Goal: Contribute content

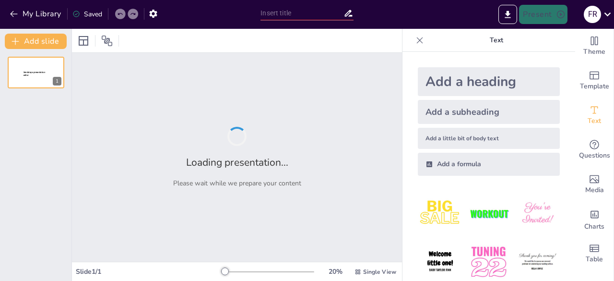
type input "Análisis de la Resistencia Nacionalista en la Primera Intervención de [GEOGRAPH…"
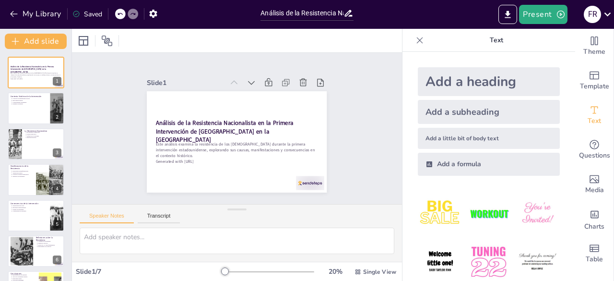
click at [440, 254] on img at bounding box center [440, 262] width 45 height 45
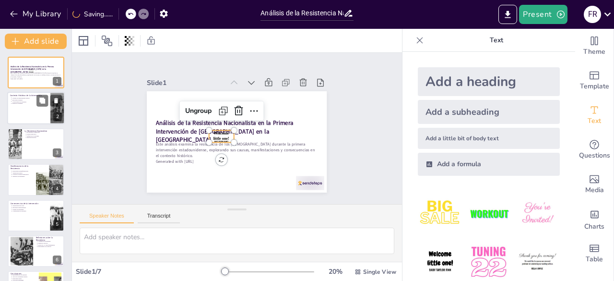
click at [17, 108] on div at bounding box center [36, 108] width 58 height 33
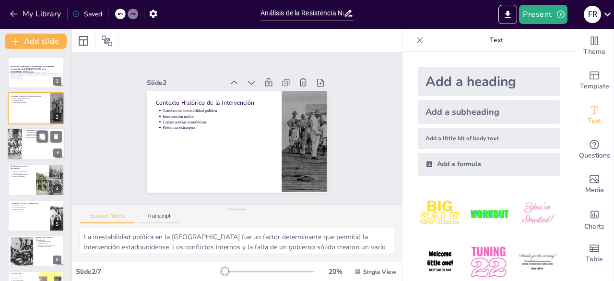
click at [25, 140] on div at bounding box center [36, 144] width 58 height 33
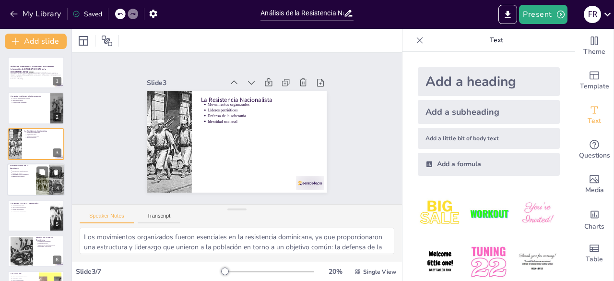
click at [34, 176] on div at bounding box center [36, 179] width 58 height 33
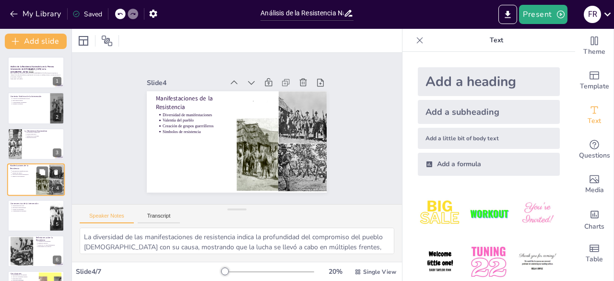
scroll to position [14, 0]
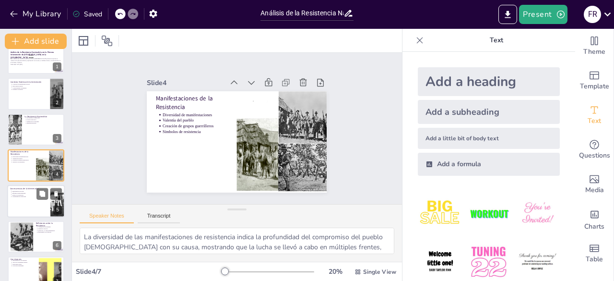
click at [31, 205] on div at bounding box center [36, 201] width 58 height 33
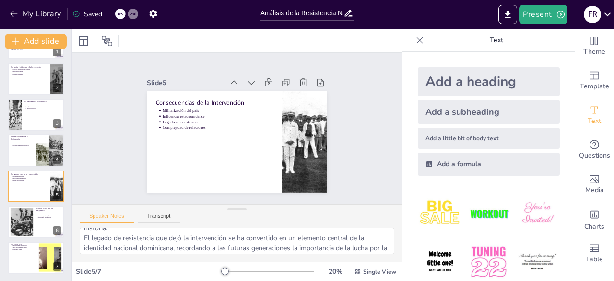
scroll to position [103, 0]
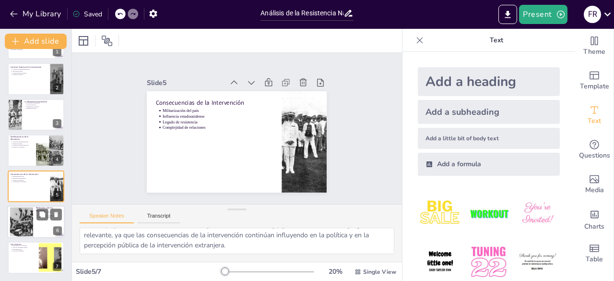
click at [27, 218] on div at bounding box center [22, 221] width 47 height 29
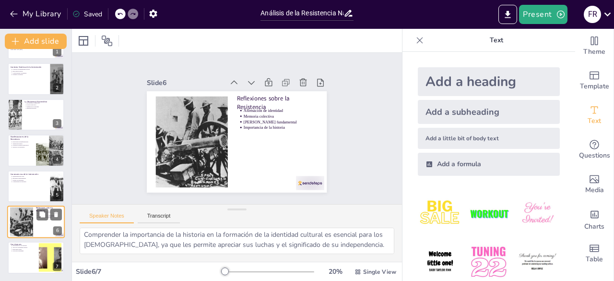
scroll to position [72, 0]
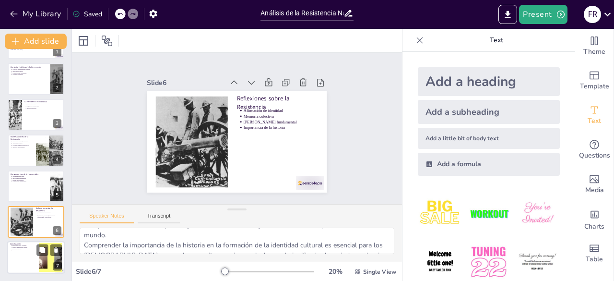
click at [26, 252] on div at bounding box center [36, 257] width 58 height 33
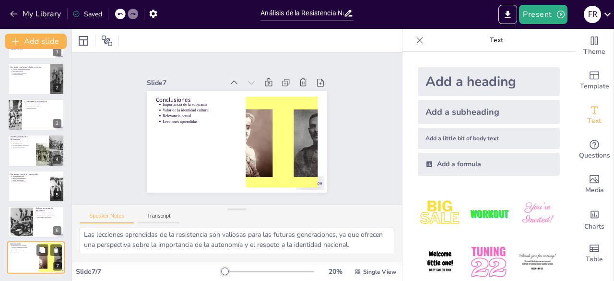
scroll to position [83, 0]
click at [503, 14] on button "Export to PowerPoint" at bounding box center [508, 14] width 19 height 19
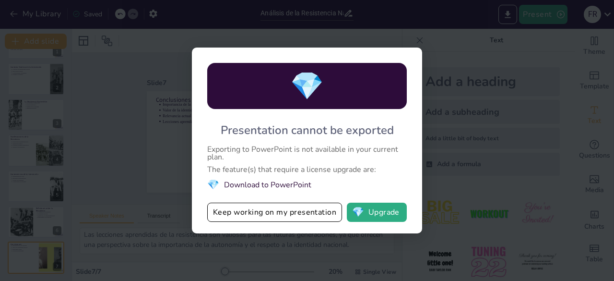
click at [504, 15] on div "💎 Presentation cannot be exported Exporting to PowerPoint is not available in y…" at bounding box center [307, 140] width 614 height 281
click at [611, 33] on div "💎 Presentation cannot be exported Exporting to PowerPoint is not available in y…" at bounding box center [307, 140] width 614 height 281
click at [442, 37] on div "💎 Presentation cannot be exported Exporting to PowerPoint is not available in y…" at bounding box center [307, 140] width 614 height 281
click at [542, 37] on div "💎 Presentation cannot be exported Exporting to PowerPoint is not available in y…" at bounding box center [307, 140] width 614 height 281
click at [368, 210] on button "💎 Upgrade" at bounding box center [377, 212] width 60 height 19
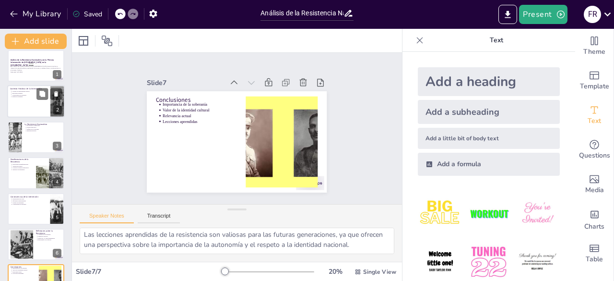
scroll to position [0, 0]
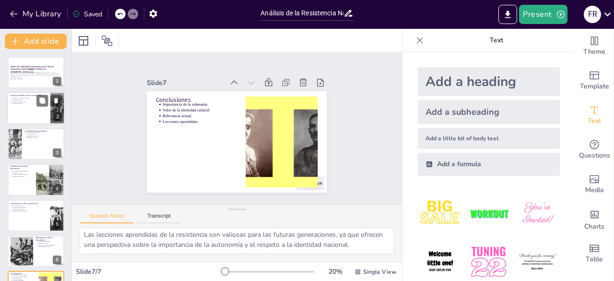
click at [22, 108] on div at bounding box center [36, 108] width 58 height 33
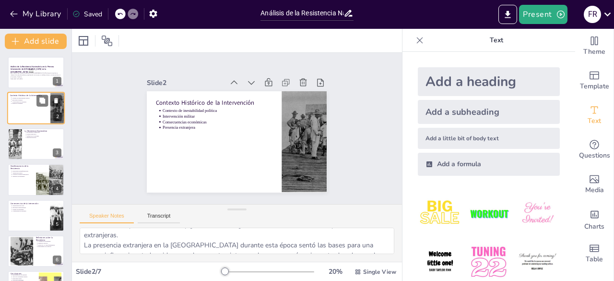
scroll to position [103, 0]
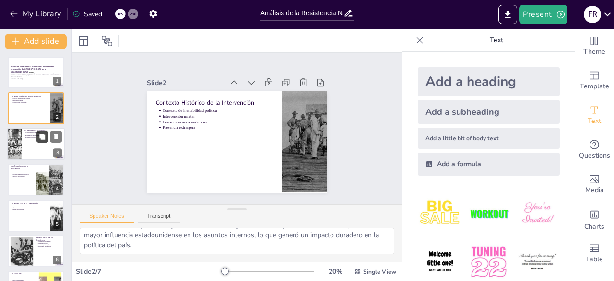
click at [39, 133] on icon at bounding box center [42, 136] width 7 height 7
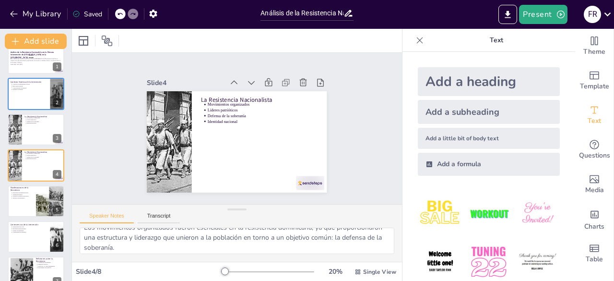
scroll to position [0, 0]
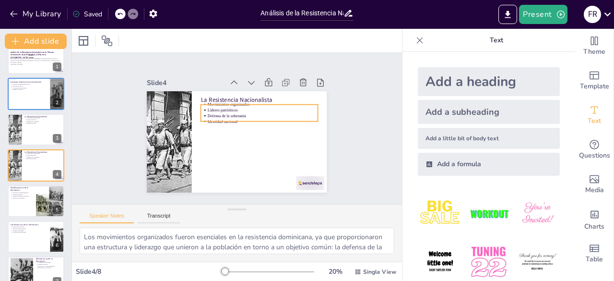
click at [220, 103] on p "Líderes patrióticos" at bounding box center [268, 122] width 103 height 50
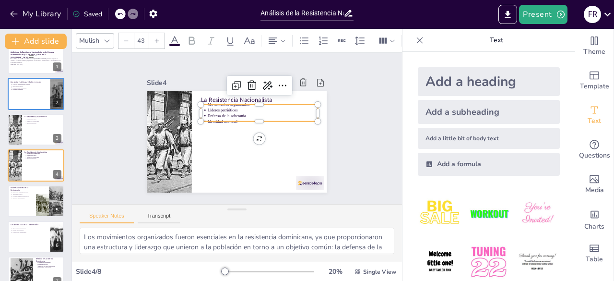
click at [220, 103] on ul "Movimientos organizados Líderes patrióticos Defensa de la soberanía Identidad n…" at bounding box center [264, 128] width 108 height 87
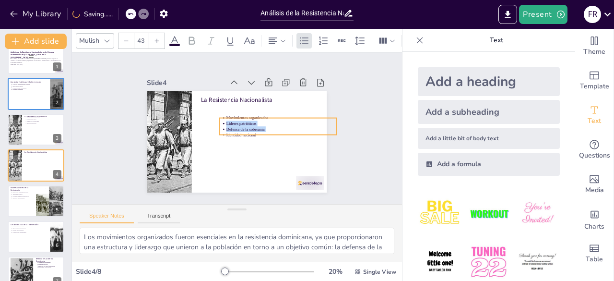
drag, startPoint x: 199, startPoint y: 105, endPoint x: 223, endPoint y: 115, distance: 26.2
click at [218, 120] on ul "Movimientos organizados Líderes patrióticos Defensa de la soberanía Identidad n…" at bounding box center [272, 151] width 108 height 87
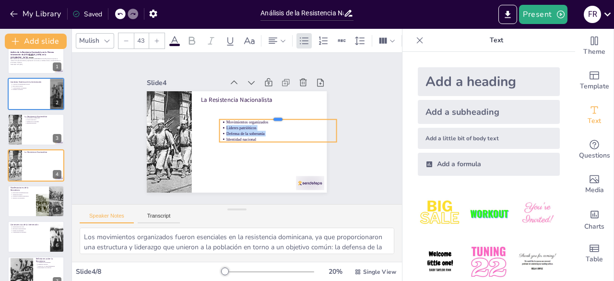
drag, startPoint x: 220, startPoint y: 113, endPoint x: 228, endPoint y: 113, distance: 7.7
click at [246, 114] on div at bounding box center [250, 169] width 8 height 117
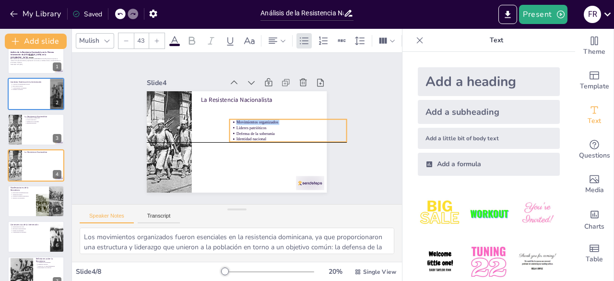
drag, startPoint x: 218, startPoint y: 119, endPoint x: 228, endPoint y: 121, distance: 10.3
click at [228, 121] on ul "Movimientos organizados Líderes patrióticos Defensa de la soberanía Identidad n…" at bounding box center [277, 160] width 108 height 87
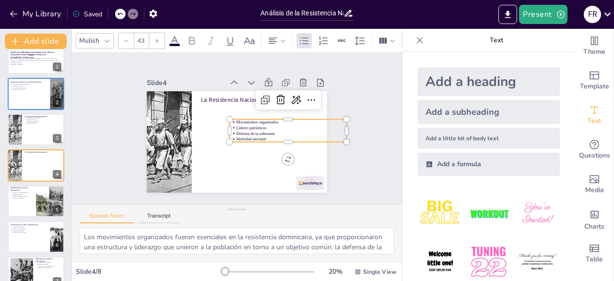
click at [237, 126] on p "Líderes patrióticos" at bounding box center [190, 156] width 98 height 60
click at [238, 125] on p "Líderes patrióticos" at bounding box center [282, 159] width 93 height 69
click at [238, 124] on p "Líderes patrióticos" at bounding box center [214, 78] width 50 height 103
click at [239, 127] on p "Líderes patrióticos" at bounding box center [204, 173] width 69 height 93
click at [239, 125] on p "Líderes patrióticos" at bounding box center [287, 150] width 103 height 50
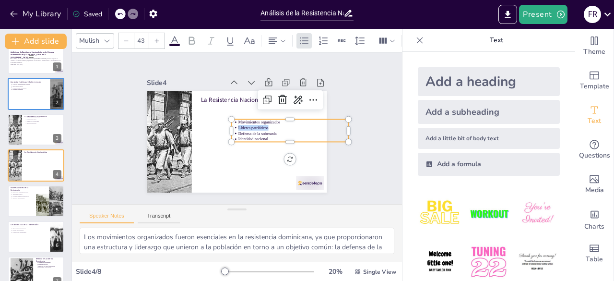
click at [239, 127] on p "Líderes patrióticos" at bounding box center [283, 161] width 93 height 69
click at [239, 127] on p "Líderes patrióticos" at bounding box center [276, 169] width 78 height 85
click at [239, 130] on p "Líderes patrióticos" at bounding box center [226, 184] width 28 height 109
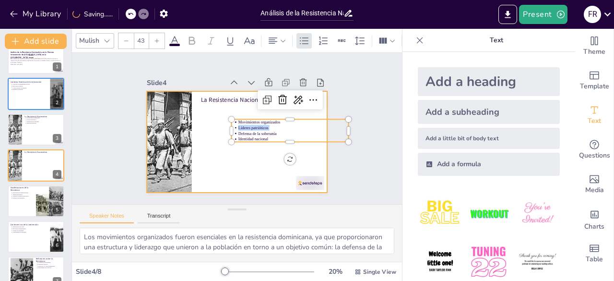
click at [238, 150] on div at bounding box center [227, 137] width 196 height 202
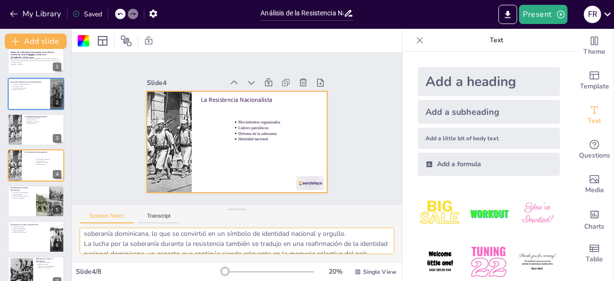
scroll to position [83, 0]
drag, startPoint x: 84, startPoint y: 238, endPoint x: 376, endPoint y: 252, distance: 292.2
click at [376, 252] on textarea "Los movimientos organizados fueron esenciales en la resistencia dominicana, ya …" at bounding box center [237, 241] width 315 height 26
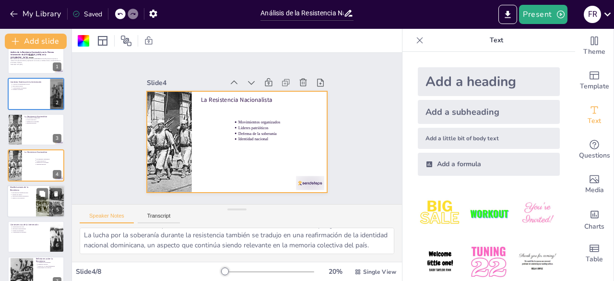
click at [22, 204] on div at bounding box center [36, 201] width 58 height 33
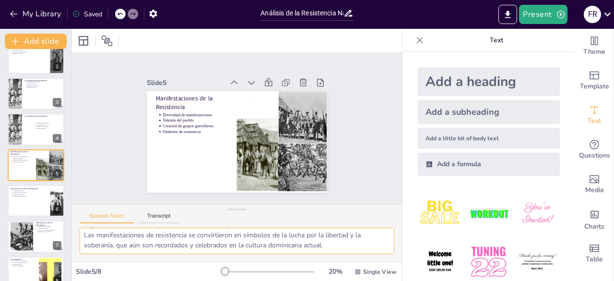
drag, startPoint x: 81, startPoint y: 237, endPoint x: 349, endPoint y: 251, distance: 269.2
click at [349, 251] on textarea "La diversidad de las manifestaciones de resistencia indica la profundidad del c…" at bounding box center [237, 241] width 315 height 26
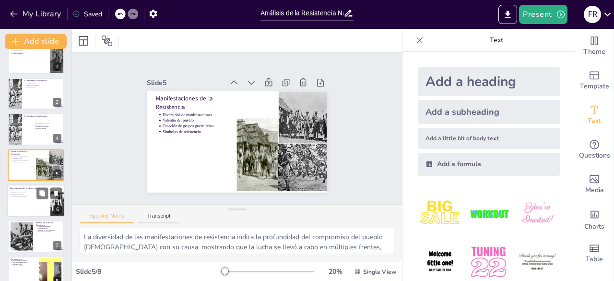
click at [24, 200] on div at bounding box center [36, 200] width 58 height 33
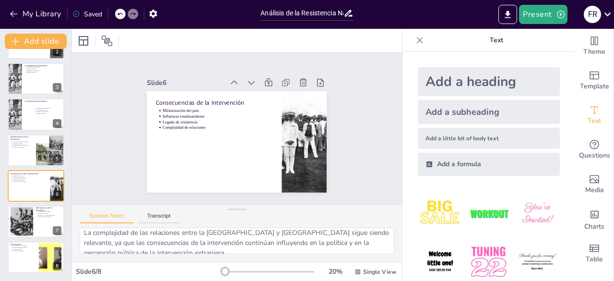
scroll to position [103, 0]
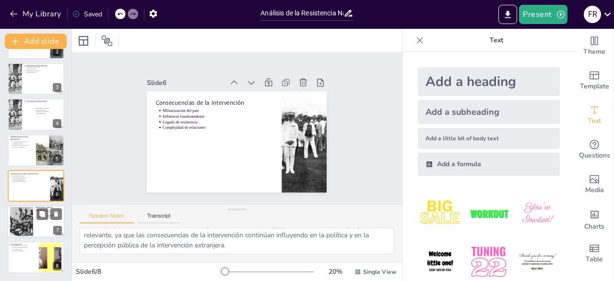
click at [28, 222] on div at bounding box center [22, 221] width 47 height 29
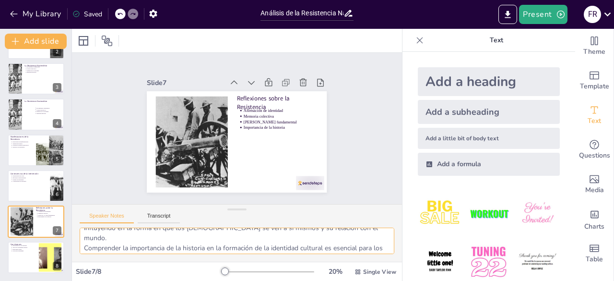
scroll to position [72, 0]
drag, startPoint x: 84, startPoint y: 239, endPoint x: 350, endPoint y: 245, distance: 266.5
click at [368, 248] on textarea "La resistencia dominicana fue un acto significativo de afirmación de identidad,…" at bounding box center [237, 241] width 315 height 26
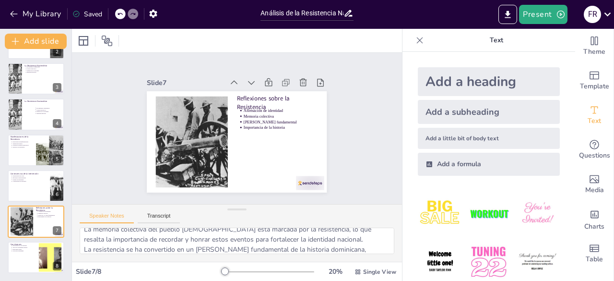
scroll to position [72, 0]
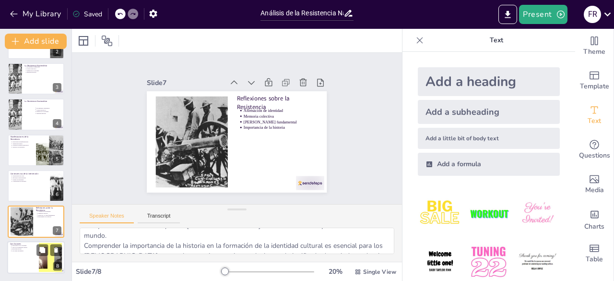
click at [14, 254] on div at bounding box center [36, 257] width 58 height 33
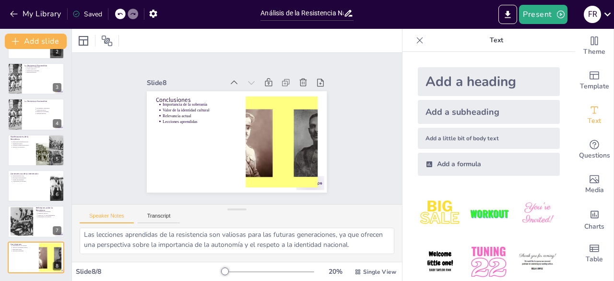
scroll to position [83, 0]
click at [24, 224] on div at bounding box center [22, 221] width 47 height 29
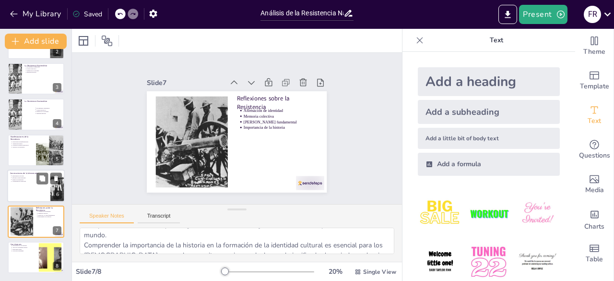
click at [17, 187] on div at bounding box center [36, 185] width 58 height 33
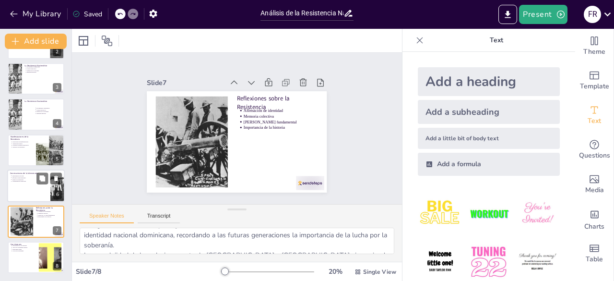
scroll to position [83, 0]
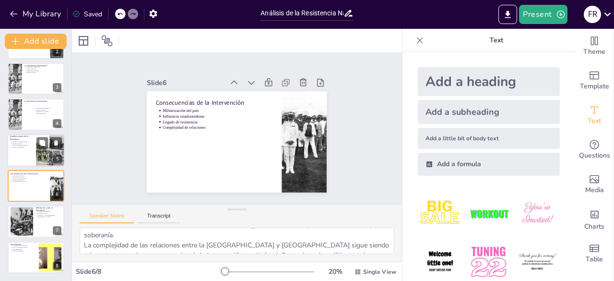
click at [13, 151] on div at bounding box center [36, 150] width 58 height 33
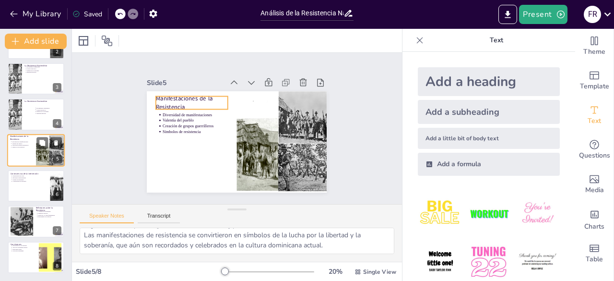
scroll to position [50, 0]
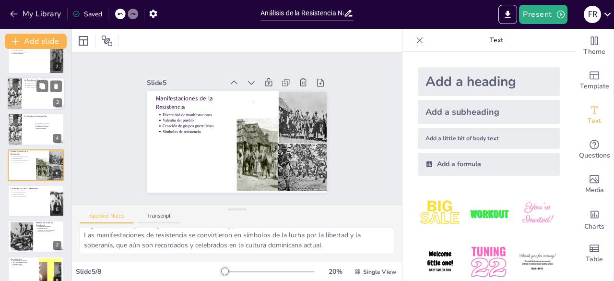
click at [24, 91] on div at bounding box center [36, 93] width 58 height 33
type textarea "Los movimientos organizados fueron esenciales en la resistencia dominicana, ya …"
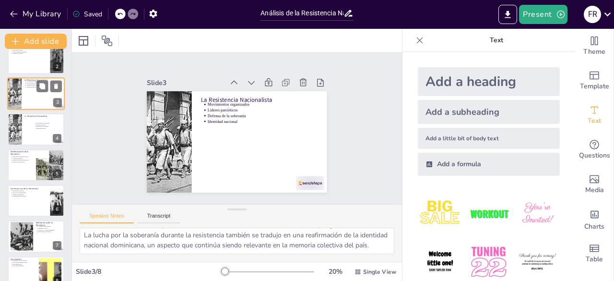
scroll to position [0, 0]
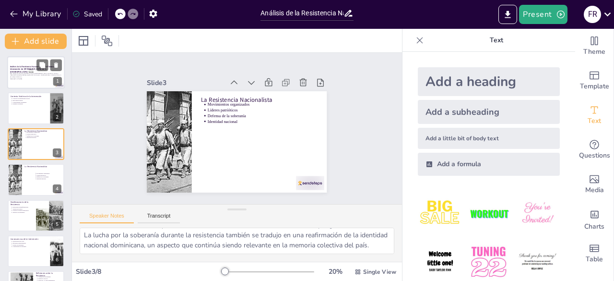
click at [30, 76] on p "Este análisis examina la resistencia de los [DEMOGRAPHIC_DATA] durante la prime…" at bounding box center [36, 74] width 52 height 5
